Goal: Task Accomplishment & Management: Use online tool/utility

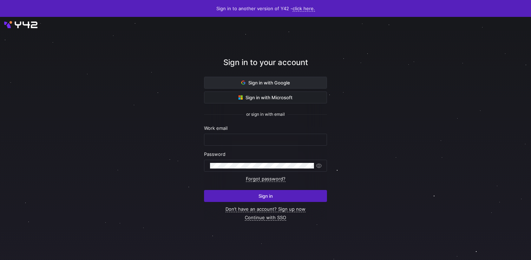
click at [273, 80] on span "Sign in with Google" at bounding box center [265, 83] width 49 height 6
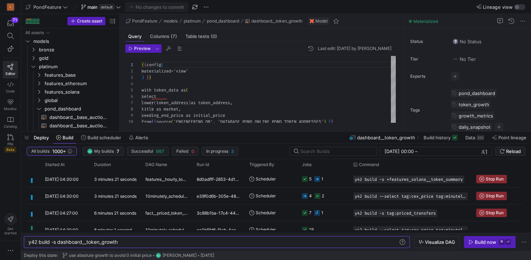
scroll to position [0, 90]
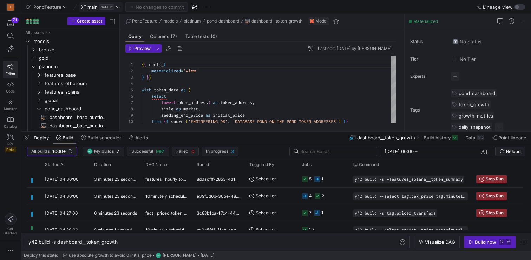
click at [115, 7] on span "main default" at bounding box center [101, 7] width 40 height 6
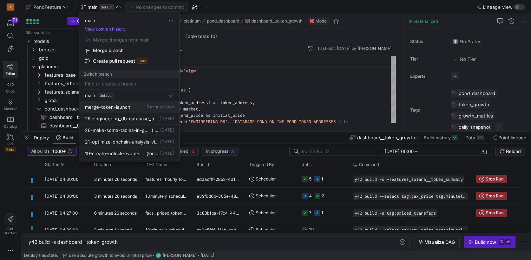
click at [119, 105] on span "merge-token-launch" at bounding box center [107, 107] width 45 height 6
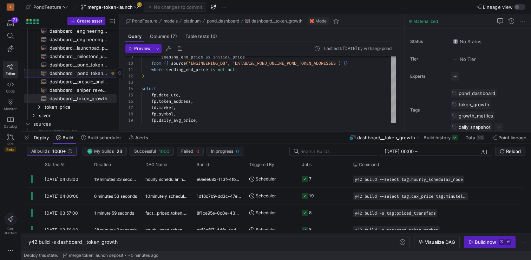
click at [90, 75] on span "dashboard__pond_token_launch_deposits​​​​​​​​​​" at bounding box center [79, 73] width 59 height 8
type textarea "y42 build -s dashboard__pond_token_launch_deposits"
type textarea "{{ config( materialized='view' ) }} select block_number, timestamp, deposit_tim…"
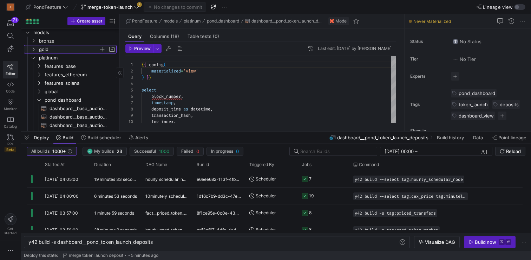
click at [66, 48] on span "gold" at bounding box center [69, 49] width 60 height 8
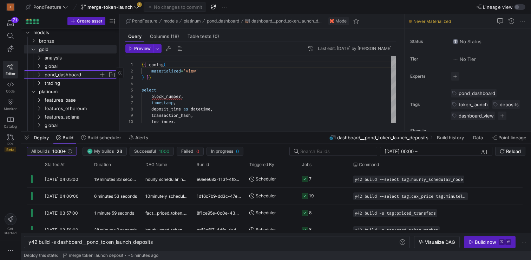
click at [63, 77] on span "pond_dashboard" at bounding box center [72, 75] width 54 height 8
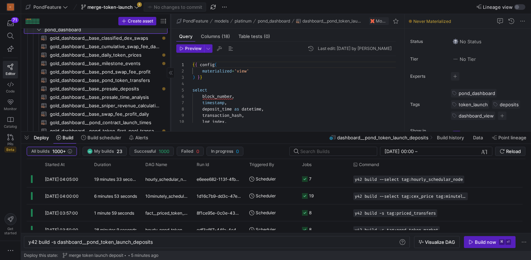
drag, startPoint x: 119, startPoint y: 57, endPoint x: 170, endPoint y: 60, distance: 51.0
click at [170, 60] on div at bounding box center [170, 72] width 0 height 117
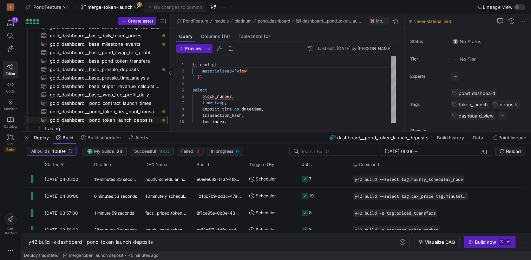
click at [118, 121] on span "gold_dashboard__pond_token_launch_deposits​​​​​​​​​​" at bounding box center [105, 120] width 110 height 8
type textarea "y42 build -s gold_dashboard__pond_token_launch_deposits"
type textarea "{{ config( materialized='incremental', incremental_strategy='merge', unique_key…"
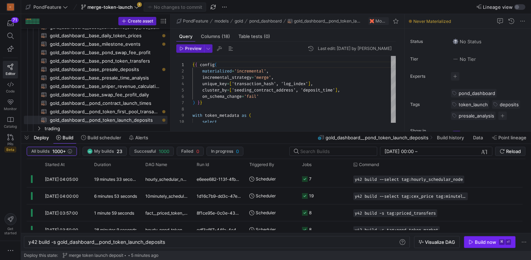
click at [483, 239] on div "Build now" at bounding box center [485, 242] width 21 height 6
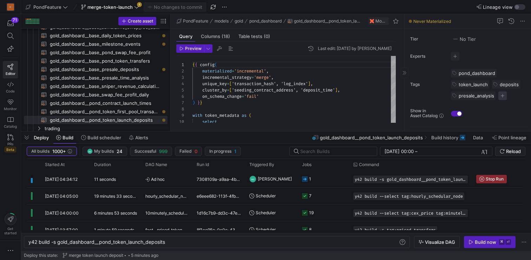
click at [504, 98] on span "button" at bounding box center [503, 95] width 8 height 8
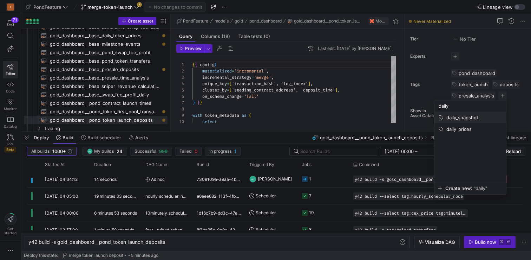
type input "daily"
click at [467, 119] on span "daily_snapshot" at bounding box center [463, 118] width 32 height 6
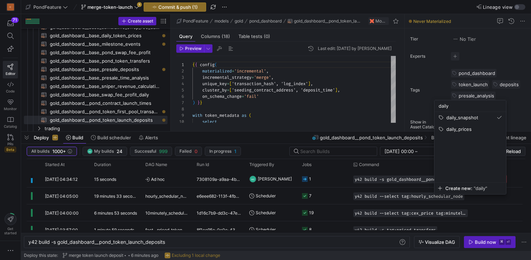
click at [521, 107] on div at bounding box center [265, 130] width 531 height 260
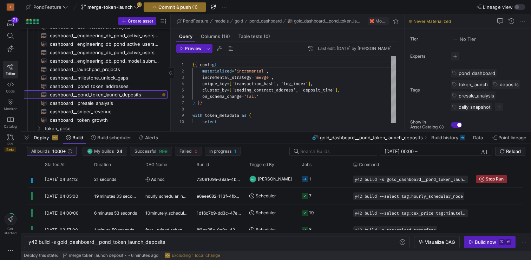
click at [125, 96] on span "dashboard__pond_token_launch_deposits​​​​​​​​​​" at bounding box center [105, 95] width 110 height 8
type textarea "y42 build -s dashboard__pond_token_launch_deposits"
type textarea "{{ config( materialized='view' ) }} select block_number, timestamp, deposit_tim…"
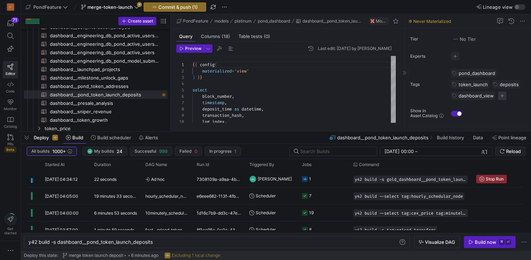
click at [500, 97] on span "button" at bounding box center [502, 95] width 8 height 8
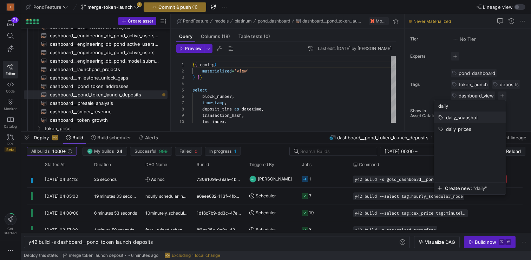
type input "daily"
click at [475, 115] on span "daily_snapshot" at bounding box center [462, 118] width 32 height 6
click at [348, 106] on div at bounding box center [265, 130] width 531 height 260
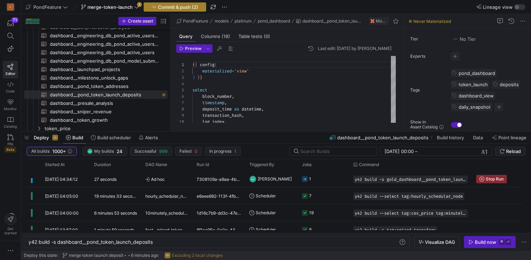
click at [193, 5] on span "Commit & push (2)" at bounding box center [178, 7] width 40 height 6
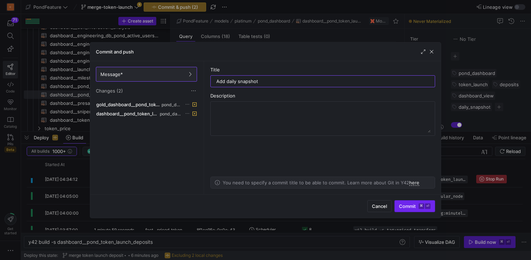
type input "Add daily snapshot"
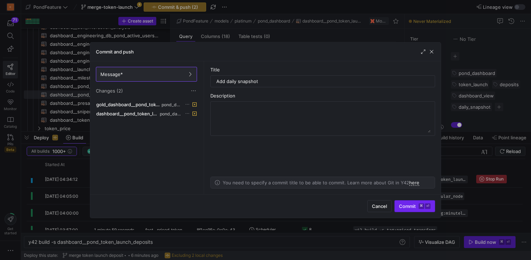
click at [414, 211] on button "Commit ⌘ ⏎" at bounding box center [415, 206] width 41 height 12
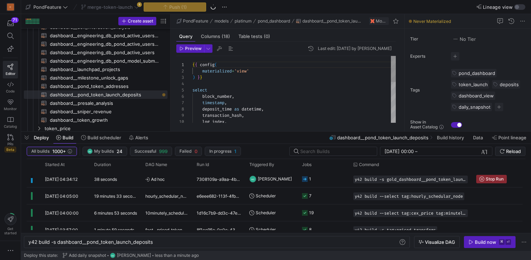
click at [330, 100] on div "{ { config ( materialized = 'view' ) } } select block_number , timestamp , depo…" at bounding box center [294, 141] width 203 height 170
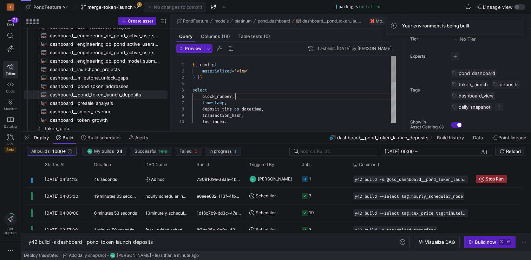
click at [284, 95] on div "{ { config ( materialized = 'view' ) } } select block_number , timestamp , depo…" at bounding box center [294, 141] width 203 height 170
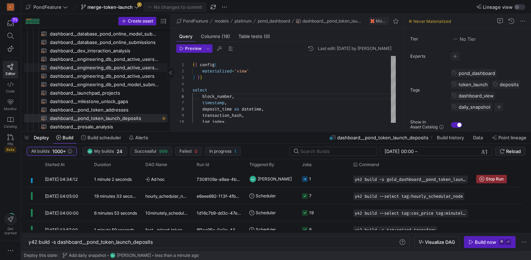
scroll to position [304, 0]
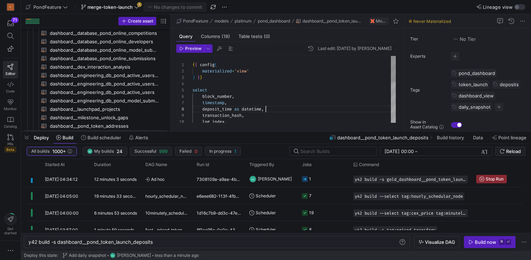
click at [300, 109] on div "{ { config ( materialized = 'view' ) } } select block_number , timestamp , depo…" at bounding box center [294, 141] width 203 height 170
click at [279, 120] on div "{ { config ( materialized = 'view' ) } } select block_number , timestamp , depo…" at bounding box center [294, 139] width 203 height 170
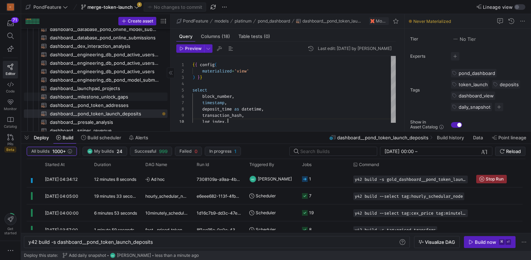
scroll to position [330, 0]
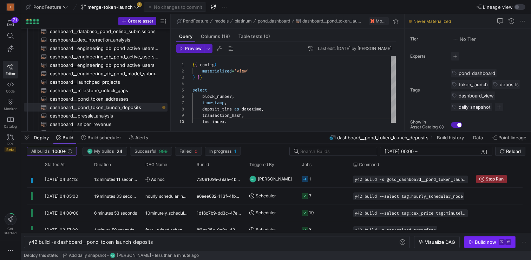
click at [495, 242] on div "Build now" at bounding box center [485, 242] width 21 height 6
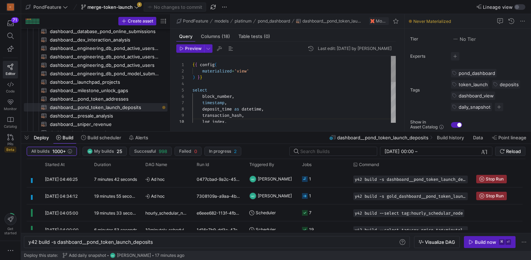
click at [284, 88] on div "block_number , timestamp , deposit_time as datetime , transaction_hash , log_in…" at bounding box center [294, 141] width 203 height 170
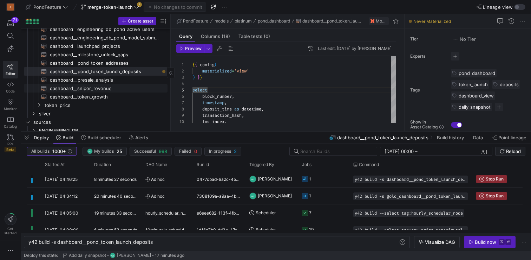
scroll to position [369, 0]
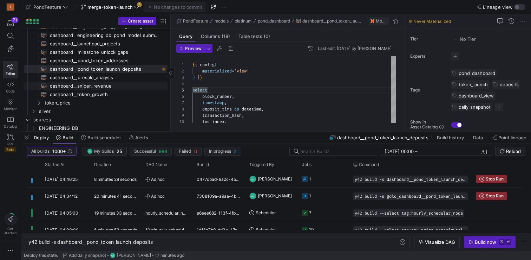
click at [116, 84] on span "dashboard__sniper_revenue​​​​​​​​​​" at bounding box center [105, 86] width 110 height 8
type textarea "y42 build -s dashboard__sniper_revenue"
type textarea "{{ config( materialized='view' ) }} with snipers as ( select lower(address) as …"
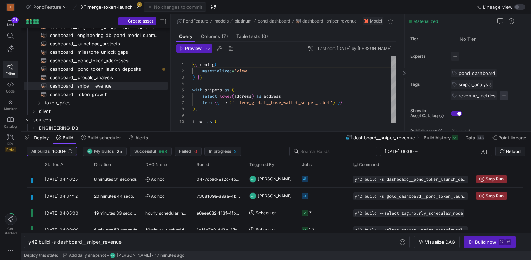
click at [503, 95] on span "button" at bounding box center [504, 95] width 8 height 8
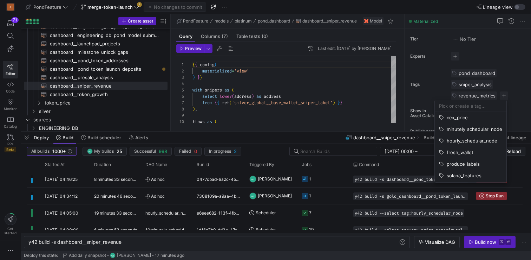
click at [470, 105] on input at bounding box center [470, 106] width 63 height 6
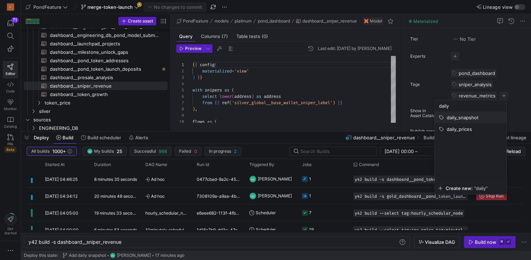
type input "daily"
click at [475, 117] on span "daily_snapshot" at bounding box center [463, 118] width 32 height 6
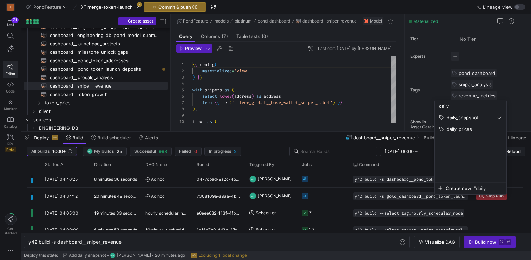
click at [521, 85] on div at bounding box center [265, 130] width 531 height 260
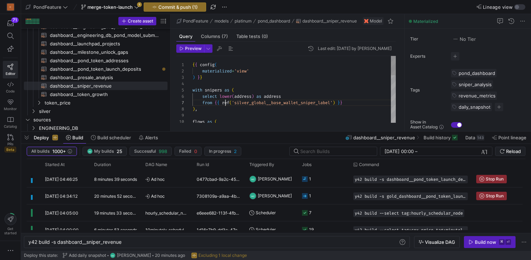
click at [226, 103] on div "{ { config ( materialized = 'view' ) } } with snipers as ( select lower ( addre…" at bounding box center [294, 169] width 203 height 227
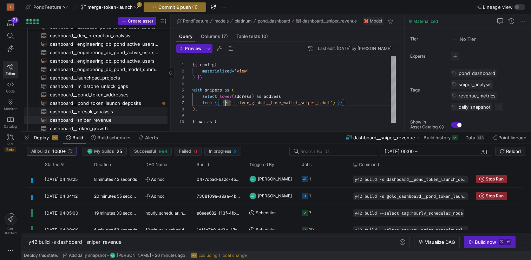
scroll to position [336, 0]
click at [107, 110] on span "dashboard__presale_analysis​​​​​​​​​​" at bounding box center [105, 110] width 110 height 8
type textarea "y42 build -s dashboard__presale_analysis"
type textarea "{{ config( materialized='view' ) }} with binned as ( -- first_minute select see…"
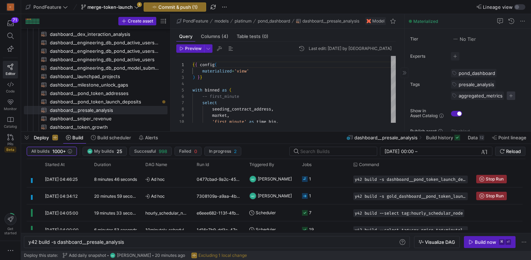
click at [512, 97] on span "button" at bounding box center [511, 95] width 8 height 8
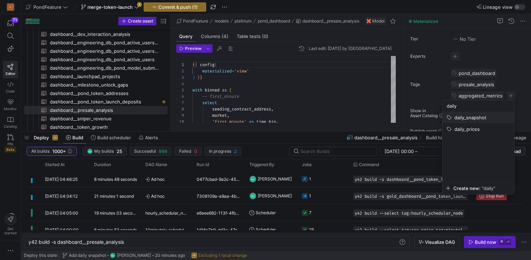
type input "daily"
click at [478, 118] on span "daily_snapshot" at bounding box center [471, 118] width 32 height 6
click at [351, 105] on div at bounding box center [265, 130] width 531 height 260
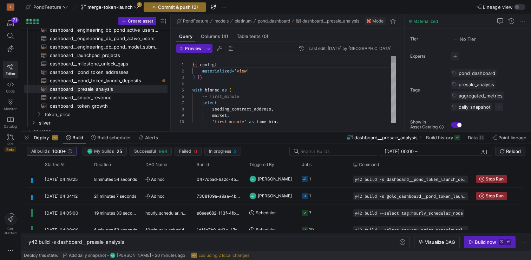
scroll to position [44, 61]
click at [97, 97] on span "dashboard__sniper_revenue​​​​​​​​​​" at bounding box center [105, 97] width 110 height 8
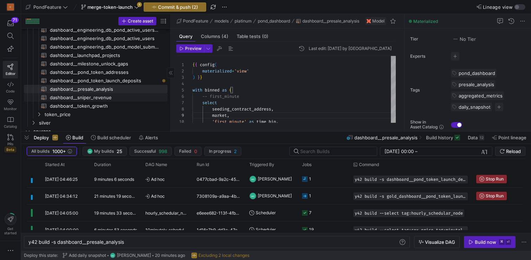
type textarea "y42 build -s dashboard__sniper_revenue"
type textarea "{{ config( materialized='view' ) }} with snipers as ( select lower(address) as …"
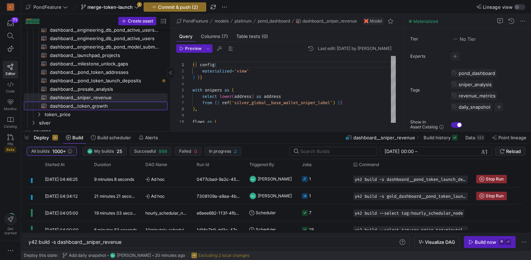
click at [88, 104] on span "dashboard__token_growth​​​​​​​​​​" at bounding box center [105, 106] width 110 height 8
type textarea "y42 build -s dashboard__token_growth"
type textarea "{{ config( materialized='view' ) }} with token_data as ( select lower(token_add…"
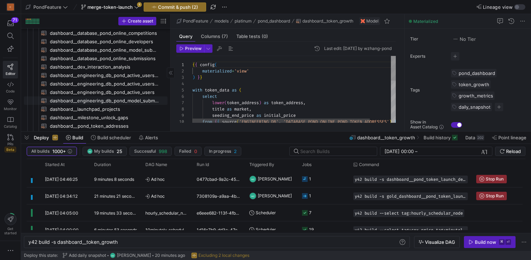
scroll to position [303, 0]
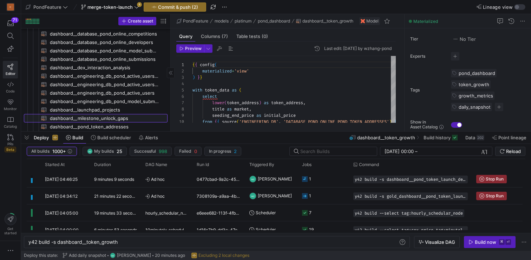
click at [111, 120] on span "dashboard__milestone_unlock_gaps​​​​​​​​​​" at bounding box center [105, 118] width 110 height 8
type textarea "y42 build -s dashboard__milestone_unlock_gaps"
type textarea "{{ config( materialized='view' ) }} with project_info as ( select lower(seeding…"
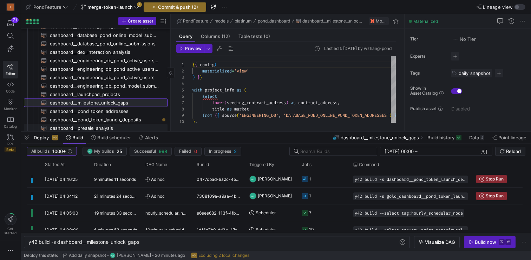
scroll to position [324, 0]
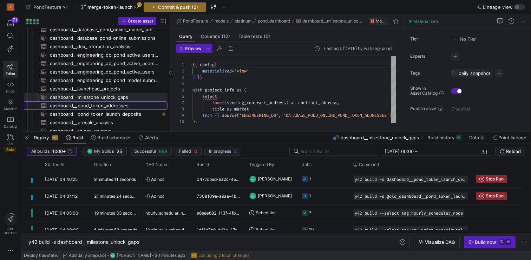
click at [121, 106] on span "dashboard__pond_token_addresses​​​​​​​​​​" at bounding box center [105, 106] width 110 height 8
type textarea "y42 build -s dashboard__pond_token_addresses"
type textarea "{{ config( materialized='view' ) }} -- Passthrough view of ENGINEERING_DB.DATAB…"
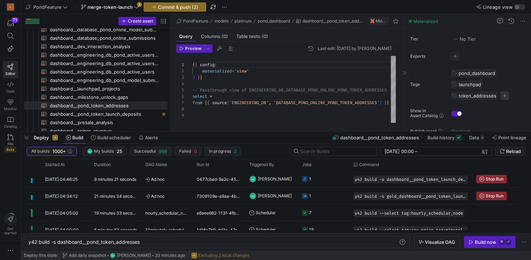
click at [504, 98] on span "button" at bounding box center [505, 95] width 8 height 8
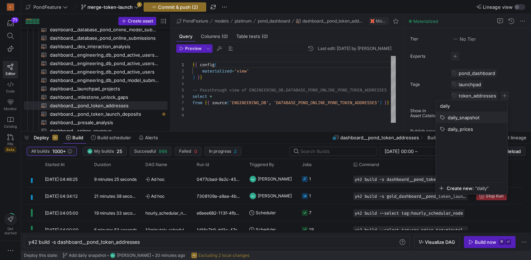
type input "daily"
click at [467, 118] on span "daily_snapshot" at bounding box center [464, 118] width 32 height 6
click at [307, 111] on div at bounding box center [265, 130] width 531 height 260
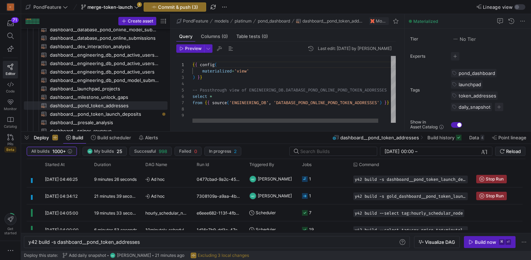
scroll to position [44, 0]
click at [267, 108] on div "{ { config ( materialized = 'view' ) } } -- Passthrough view of ENGINEERING_DB.…" at bounding box center [301, 89] width 217 height 67
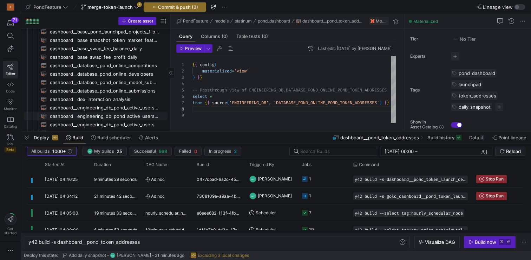
scroll to position [266, 0]
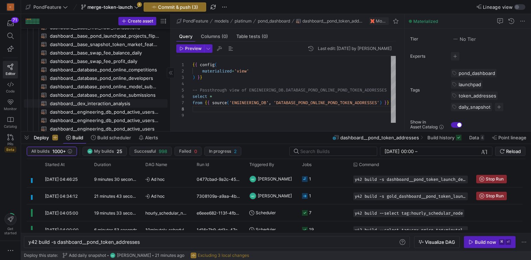
click at [109, 106] on span "dashboard__dex_interaction_analysis​​​​​​​​​​" at bounding box center [105, 103] width 110 height 8
type textarea "y42 build -s dashboard__dex_interaction_analysis"
type textarea "{{ config( materialized='view' ) }} with binned as ( -- first_minute select wal…"
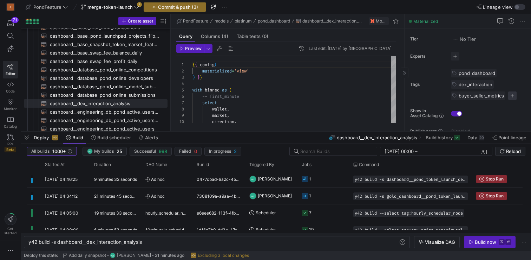
click at [514, 96] on span "button" at bounding box center [512, 95] width 8 height 8
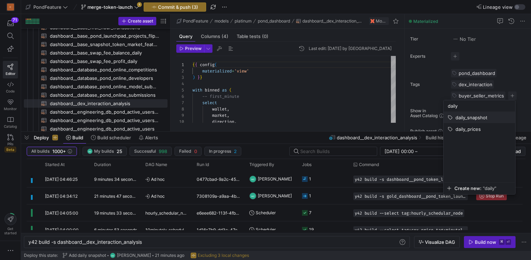
type input "daily"
click at [485, 117] on span "daily_snapshot" at bounding box center [472, 118] width 32 height 6
click at [332, 101] on div at bounding box center [265, 130] width 531 height 260
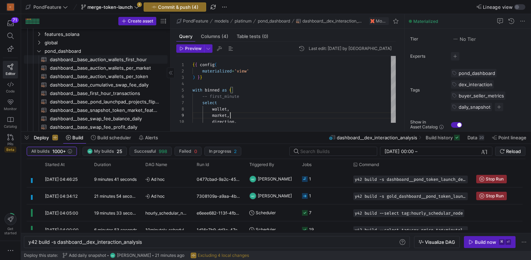
click at [117, 59] on span "dashboard__base_auction_wallets_first_hour​​​​​​​​​​" at bounding box center [105, 60] width 110 height 8
type textarea "y42 build -s dashboard__base_auction_wallets_first_hour"
type textarea "{{ config( materialized='table' ) }} with token_meta as ( select title as marke…"
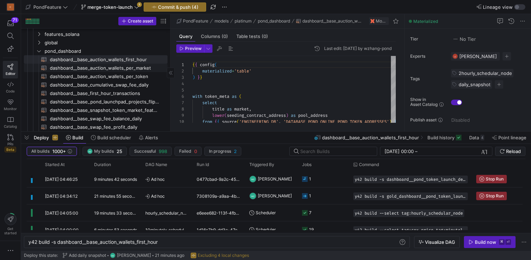
click at [131, 69] on span "dashboard__base_auction_wallets_per_market​​​​​​​​​​" at bounding box center [105, 68] width 110 height 8
type textarea "y42 build -s dashboard__base_auction_wallets_per_market"
type textarea "{{ config( materialized='table' ) }} with token_meta as ( select title as marke…"
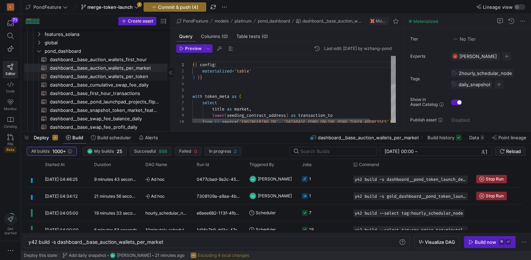
click at [118, 78] on span "dashboard__base_auction_wallets_per_token​​​​​​​​​​" at bounding box center [105, 76] width 110 height 8
type textarea "y42 build -s dashboard__base_auction_wallets_per_token"
type textarea "{{ config( materialized='table' ) }} select POOL_ADDRESS as TRANSACTION_TO, cou…"
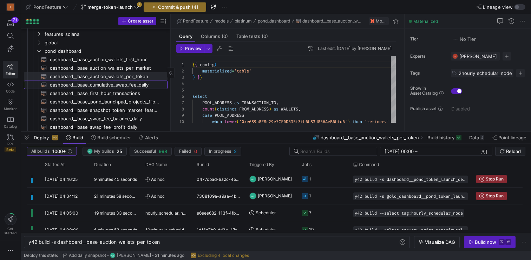
click at [110, 87] on span "dashboard__base_cumulative_swap_fee_daily​​​​​​​​​​" at bounding box center [105, 85] width 110 height 8
type textarea "y42 build -s dashboard__base_cumulative_swap_fee_daily"
type textarea "{{ config( materialized='view' ) }} SELECT profit_type, block_datetime, project…"
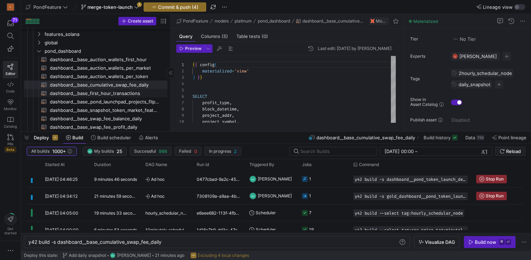
click at [102, 94] on span "dashboard__base_first_hour_transactions​​​​​​​​​​" at bounding box center [105, 93] width 110 height 8
type textarea "y42 build -s dashboard__base_first_hour_transactions"
type textarea "{{ config( materialized='table' ) }} with token_meta as ( select title as marke…"
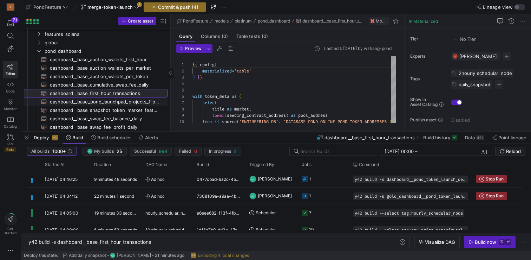
scroll to position [219, 0]
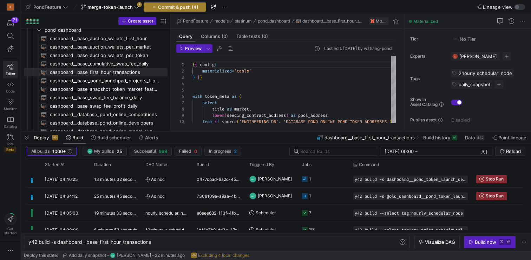
click at [180, 5] on span "Commit & push (4)" at bounding box center [178, 7] width 40 height 6
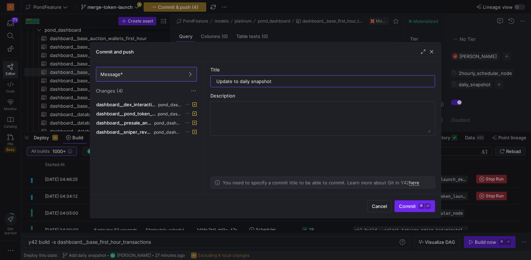
type input "Update to daily snapshot"
click at [414, 203] on span "Commit ⌘ ⏎" at bounding box center [415, 206] width 32 height 6
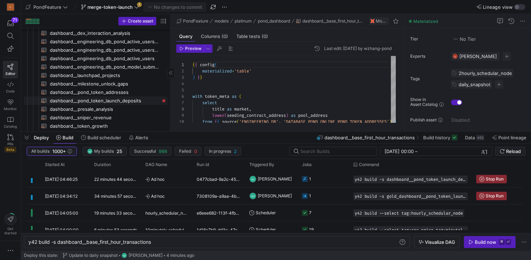
scroll to position [364, 0]
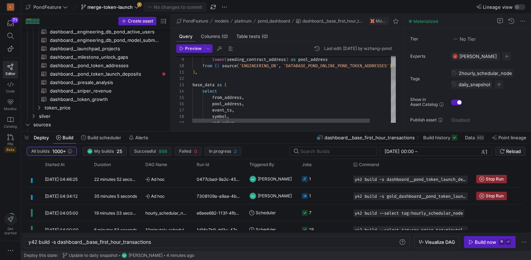
type textarea "), base_data as ( select from_address, pool_address, event_ts, symbol, usd_valu…"
click at [286, 102] on div "lower ( seeding_contract_address ) as pool_address from { { source ( 'ENGINEERI…" at bounding box center [306, 172] width 227 height 345
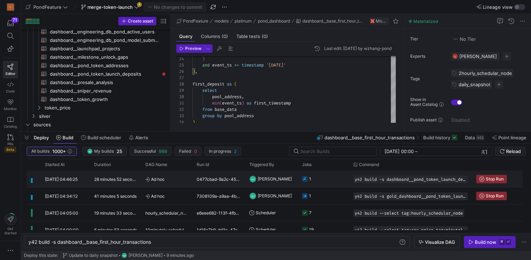
click at [339, 181] on y42-job-status-cell-renderer "1" at bounding box center [323, 179] width 43 height 16
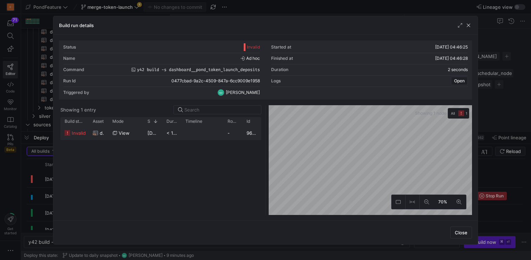
click at [73, 134] on span "invalid" at bounding box center [79, 133] width 14 height 14
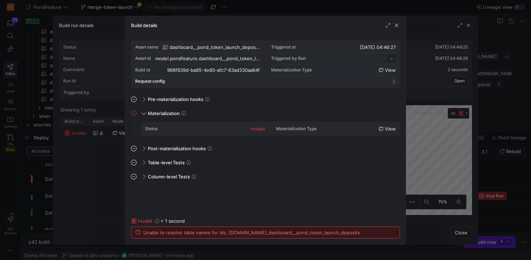
scroll to position [63, 0]
drag, startPoint x: 371, startPoint y: 234, endPoint x: 144, endPoint y: 232, distance: 227.0
click at [144, 232] on div "Unable to resolve table names for ids: [DOMAIN_NAME]_dashboard__pond_token_laun…" at bounding box center [265, 232] width 268 height 11
copy span "Unable to resolve table names for ids: [DOMAIN_NAME]_dashboard__pond_token_laun…"
click at [398, 27] on span "button" at bounding box center [396, 25] width 7 height 7
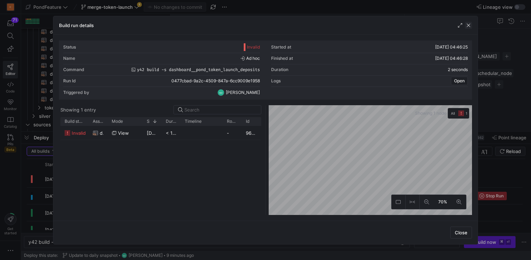
click at [471, 27] on span "button" at bounding box center [468, 25] width 7 height 7
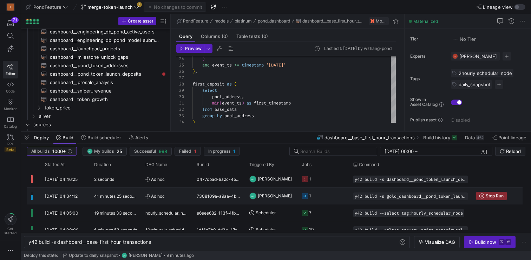
click at [327, 196] on y42-job-status-cell-renderer "1" at bounding box center [323, 196] width 43 height 16
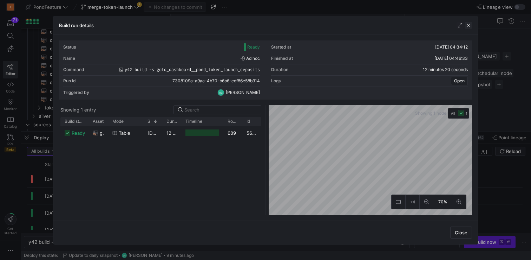
click at [467, 26] on span "button" at bounding box center [468, 25] width 7 height 7
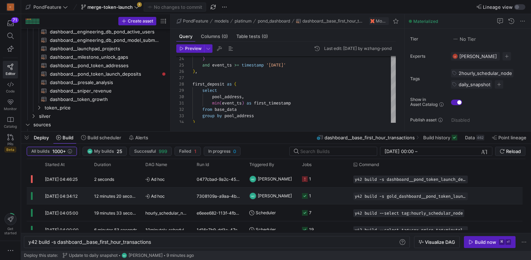
click at [335, 197] on y42-job-status-cell-renderer "1" at bounding box center [323, 196] width 43 height 16
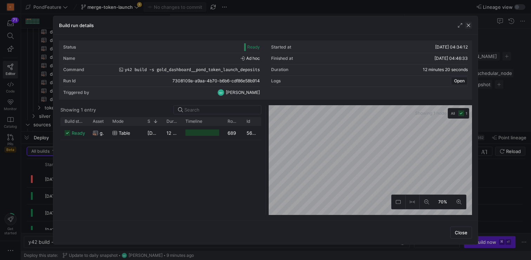
click at [468, 25] on span "button" at bounding box center [468, 25] width 7 height 7
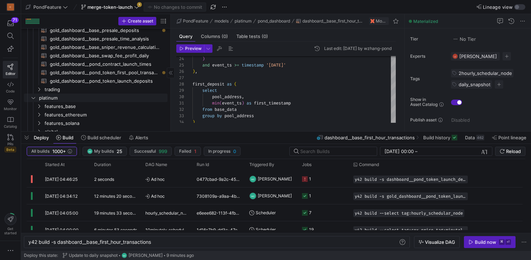
scroll to position [87, 0]
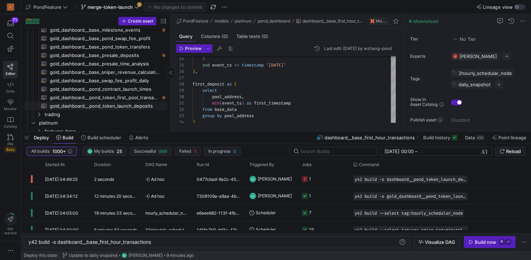
click at [122, 106] on span "gold_dashboard__pond_token_launch_deposits​​​​​​​​​​" at bounding box center [105, 106] width 110 height 8
type textarea "y42 build -s gold_dashboard__pond_token_launch_deposits"
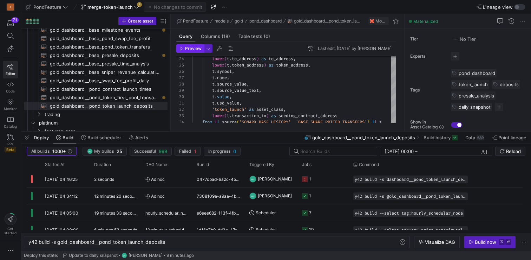
click at [193, 49] on span "Preview" at bounding box center [193, 48] width 17 height 5
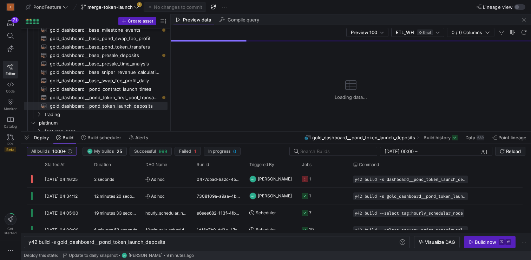
click at [232, 140] on div "Deploy Build Build scheduler Alerts gold_dashboard__pond_token_launch_deposits …" at bounding box center [276, 137] width 510 height 12
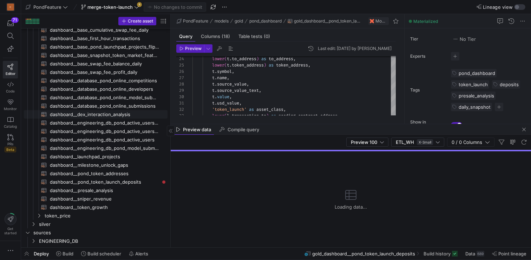
scroll to position [256, 0]
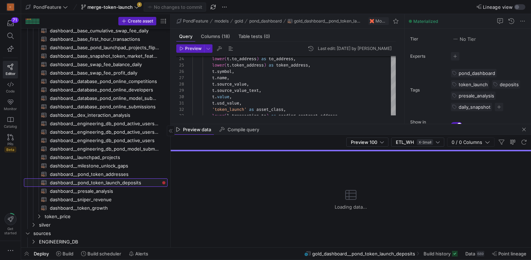
click at [126, 182] on span "dashboard__pond_token_launch_deposits​​​​​​​​​​" at bounding box center [105, 182] width 110 height 8
type textarea "{{ config( materialized='view' ) }} select block_number, timestamp, deposit_tim…"
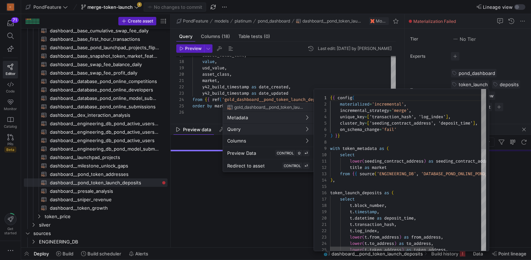
scroll to position [63, 0]
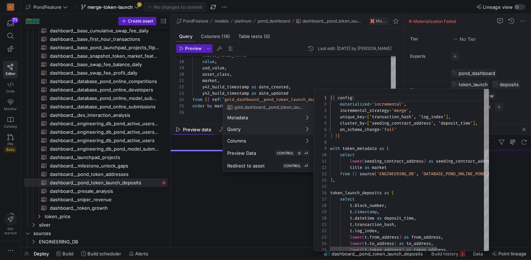
click at [180, 253] on div at bounding box center [265, 130] width 531 height 260
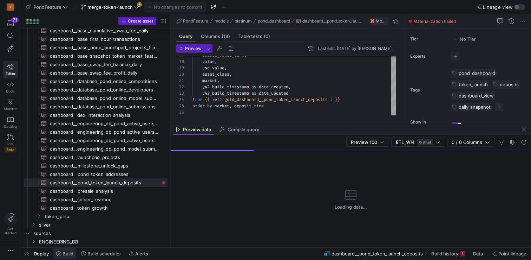
click at [64, 252] on span "Build" at bounding box center [68, 254] width 11 height 6
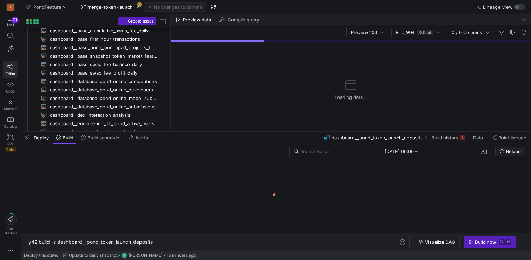
scroll to position [0, 125]
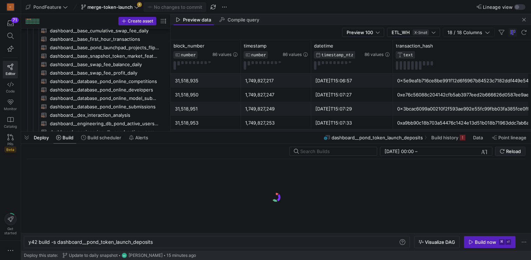
click at [251, 137] on div "Deploy Build Build scheduler Alerts dashboard__pond_token_launch_deposits Build…" at bounding box center [276, 137] width 510 height 12
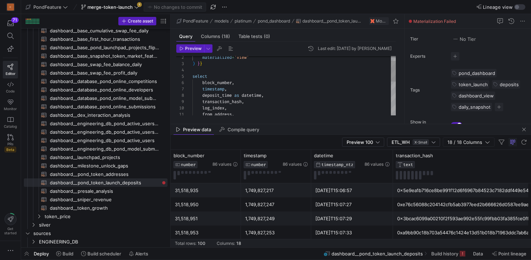
scroll to position [63, 0]
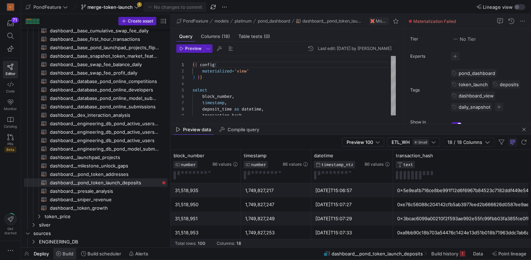
click at [69, 253] on span "Build" at bounding box center [68, 254] width 11 height 6
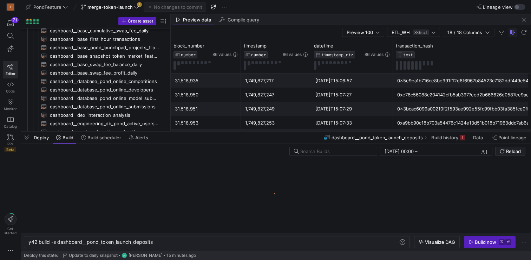
scroll to position [0, 125]
click at [490, 243] on div "Build now" at bounding box center [485, 242] width 21 height 6
click at [196, 138] on div "Deploy Build Build scheduler Alerts dashboard__pond_token_launch_deposits Build…" at bounding box center [276, 137] width 510 height 12
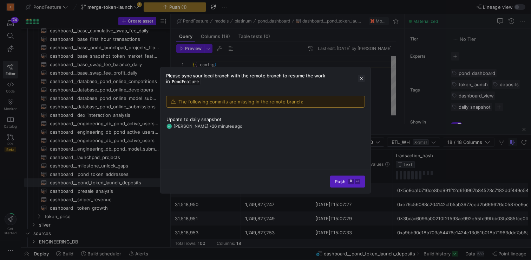
click at [362, 76] on span "button" at bounding box center [361, 78] width 7 height 7
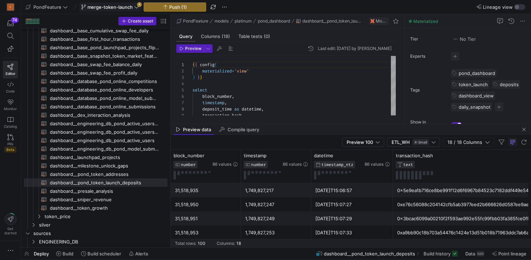
click at [135, 8] on icon at bounding box center [136, 7] width 5 height 5
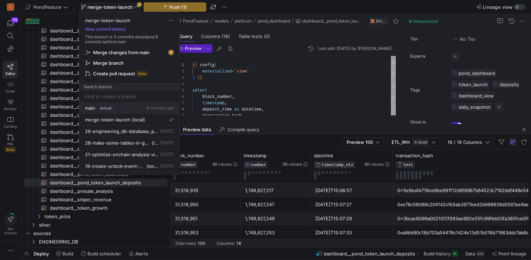
click at [127, 104] on button "main default 8 minutes ago" at bounding box center [129, 108] width 100 height 12
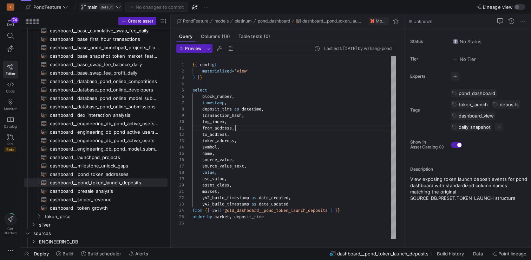
scroll to position [0, 43]
click at [267, 125] on div "{ { config ( materialized = 'view' ) } } select block_number , timestamp , depo…" at bounding box center [294, 147] width 203 height 183
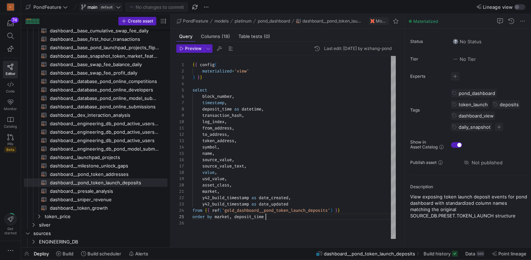
scroll to position [25, 73]
click at [283, 219] on div "{ { config ( materialized = 'view' ) } } select block_number , timestamp , depo…" at bounding box center [294, 147] width 203 height 183
click at [305, 188] on div "{ { config ( materialized = 'view' ) } } select block_number , timestamp , depo…" at bounding box center [294, 147] width 203 height 183
click at [275, 211] on div "{ { config ( materialized = 'view' ) } } select block_number , timestamp , depo…" at bounding box center [294, 147] width 203 height 183
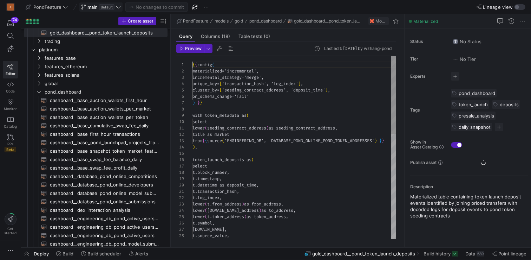
scroll to position [160, 0]
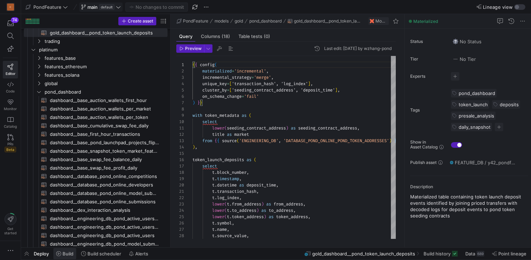
click at [70, 255] on span "Build" at bounding box center [68, 254] width 11 height 6
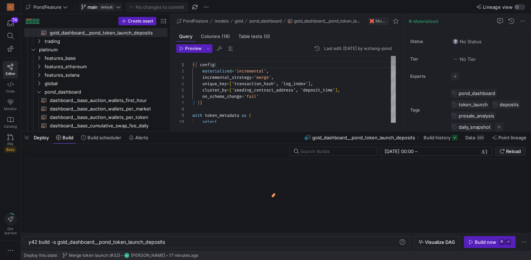
scroll to position [0, 138]
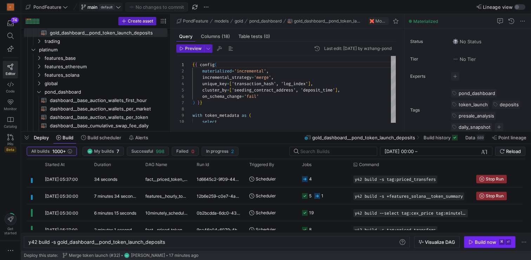
click at [491, 240] on div "Build now" at bounding box center [485, 242] width 21 height 6
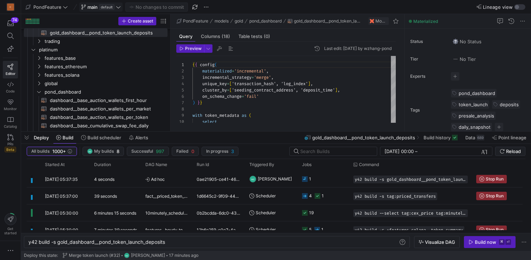
click at [251, 139] on div "Deploy Build Build scheduler Alerts gold_dashboard__pond_token_launch_deposits …" at bounding box center [276, 137] width 510 height 12
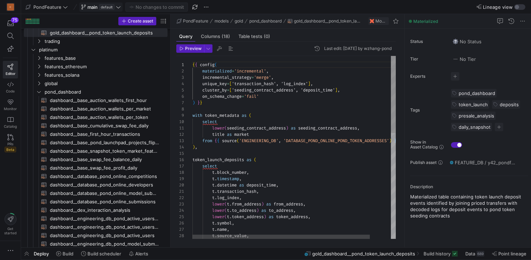
click at [97, 254] on span "Build scheduler" at bounding box center [104, 254] width 34 height 6
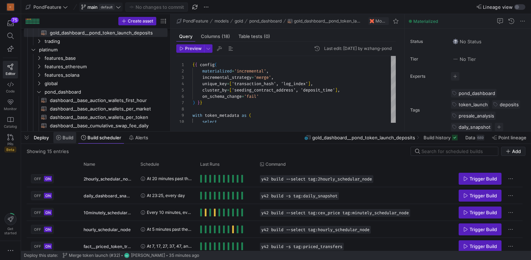
click at [67, 141] on span at bounding box center [64, 137] width 23 height 11
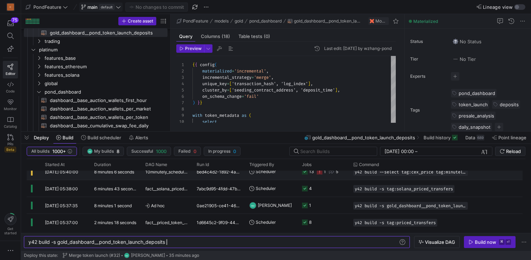
scroll to position [43, 0]
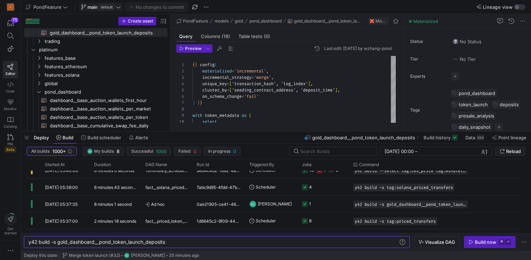
click at [181, 138] on div "Deploy Build Build scheduler Alerts gold_dashboard__pond_token_launch_deposits …" at bounding box center [276, 137] width 510 height 12
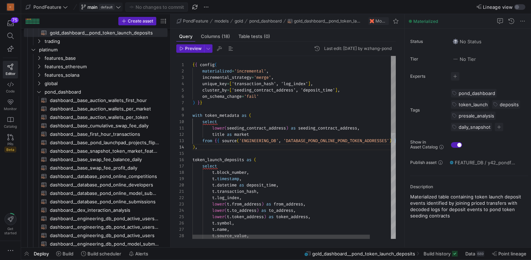
scroll to position [0, 73]
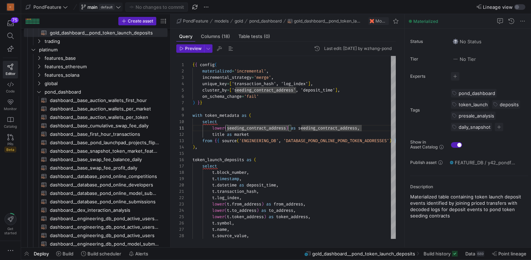
click at [192, 53] on header "Preview Last edit: [DATE] by [GEOGRAPHIC_DATA]" at bounding box center [286, 50] width 220 height 12
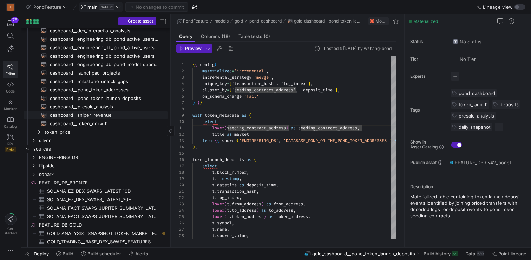
scroll to position [327, 0]
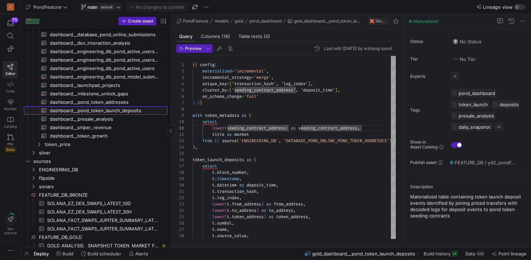
click at [133, 111] on span "dashboard__pond_token_launch_deposits​​​​​​​​​​" at bounding box center [105, 110] width 110 height 8
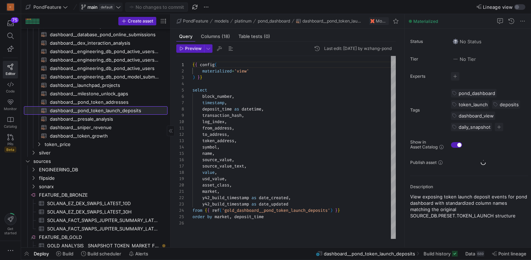
scroll to position [63, 0]
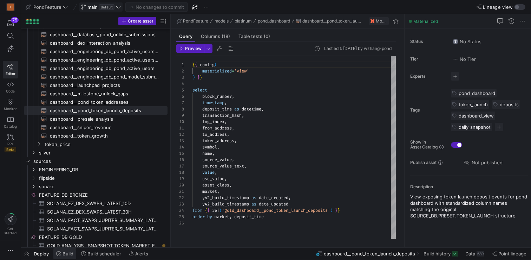
click at [69, 253] on span "Build" at bounding box center [68, 254] width 11 height 6
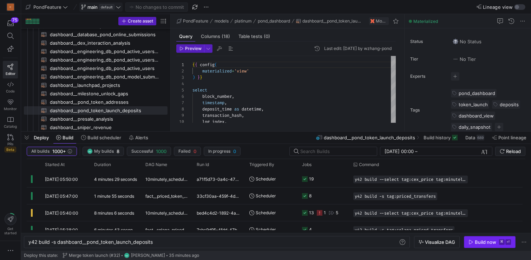
click at [487, 241] on div "Build now" at bounding box center [485, 242] width 21 height 6
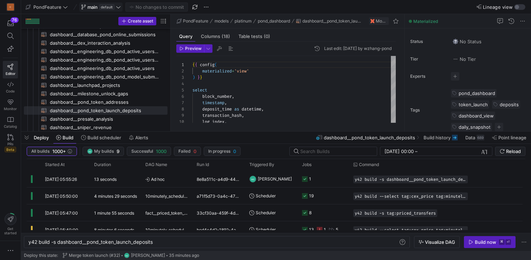
click at [247, 101] on div "{ { config ( materialized = 'view' ) } } select block_number , timestamp , depo…" at bounding box center [294, 141] width 203 height 170
click at [253, 118] on div "{ { config ( materialized = 'view' ) } } select block_number , timestamp , depo…" at bounding box center [294, 141] width 203 height 170
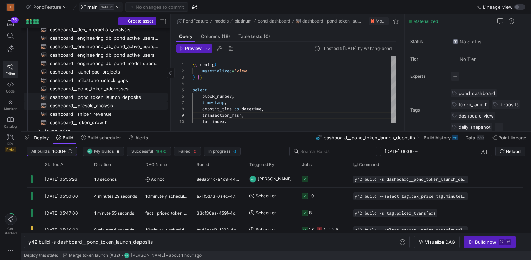
scroll to position [337, 0]
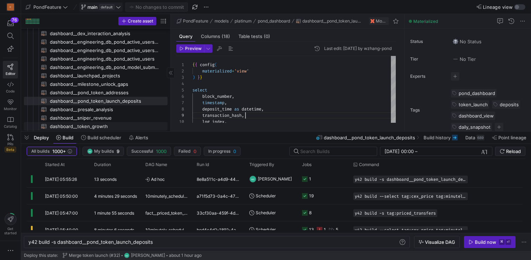
click at [106, 124] on span "dashboard__token_growth​​​​​​​​​​" at bounding box center [105, 126] width 110 height 8
type textarea "{{ config( materialized='view' ) }} with token_data as ( select lower(token_add…"
type textarea "y42 build -s dashboard__token_growth"
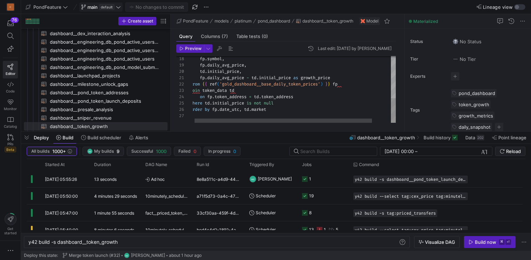
click at [341, 79] on div "fp . symbol , fp . daily_avg_price , td . initial_price , fp . daily_avg_price …" at bounding box center [303, 32] width 227 height 181
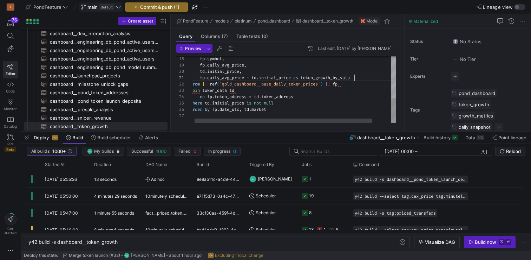
scroll to position [0, 167]
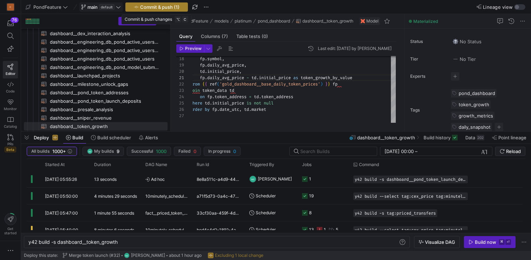
type textarea "fp.daily_avg_price - td.initial_price as token_growth_by_value from {{ ref('gol…"
click at [168, 10] on span "button" at bounding box center [157, 7] width 62 height 8
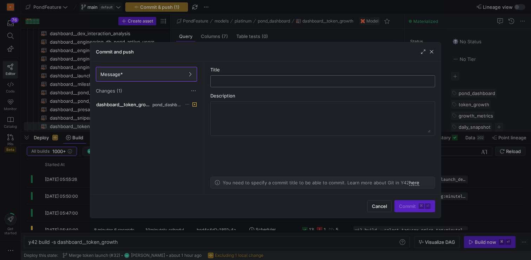
click at [264, 82] on input "text" at bounding box center [322, 81] width 213 height 6
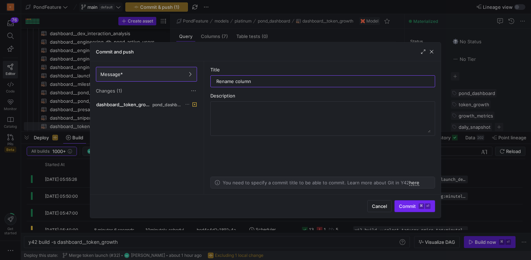
type input "Rename column"
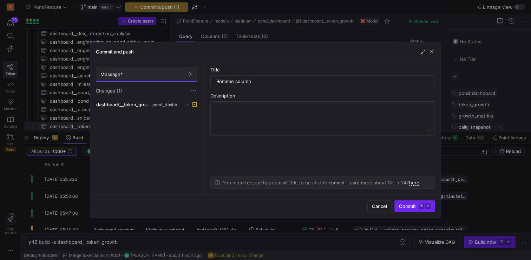
click at [414, 209] on span "submit" at bounding box center [415, 205] width 40 height 11
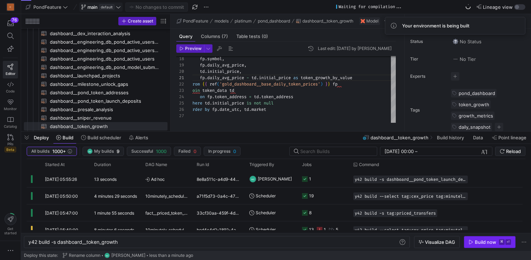
click at [480, 242] on div "Build now" at bounding box center [485, 242] width 21 height 6
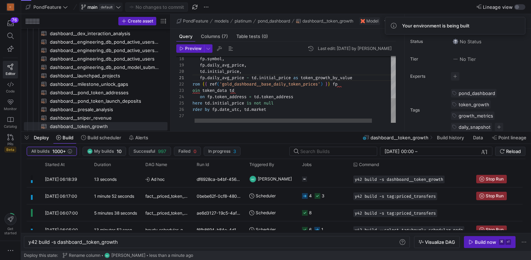
click at [298, 116] on div "fp . symbol , fp . daily_avg_price , td . initial_price , fp . daily_avg_price …" at bounding box center [303, 32] width 227 height 181
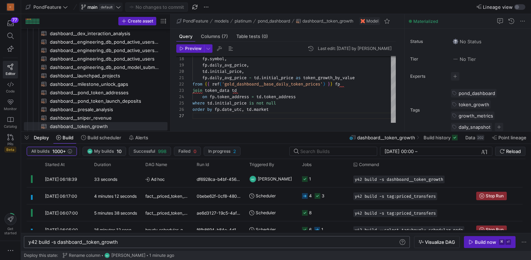
click at [217, 247] on div "y42 build -s dashboard__token_growth y42 build -s dashboard__token_growth" at bounding box center [217, 242] width 386 height 12
click at [223, 245] on div "y42 build -s dashboard__token_growth y42 build -s dashboard__token_growth" at bounding box center [217, 242] width 386 height 12
click at [218, 241] on div "y42 build -s dashboard__token_growth" at bounding box center [213, 242] width 370 height 6
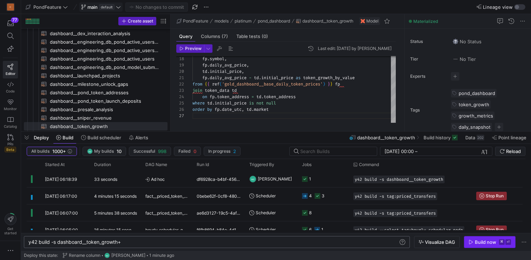
type textarea "y42 build -s dashboard__token_growth+"
click at [496, 239] on div "Build now" at bounding box center [485, 242] width 21 height 6
